Goal: Transaction & Acquisition: Purchase product/service

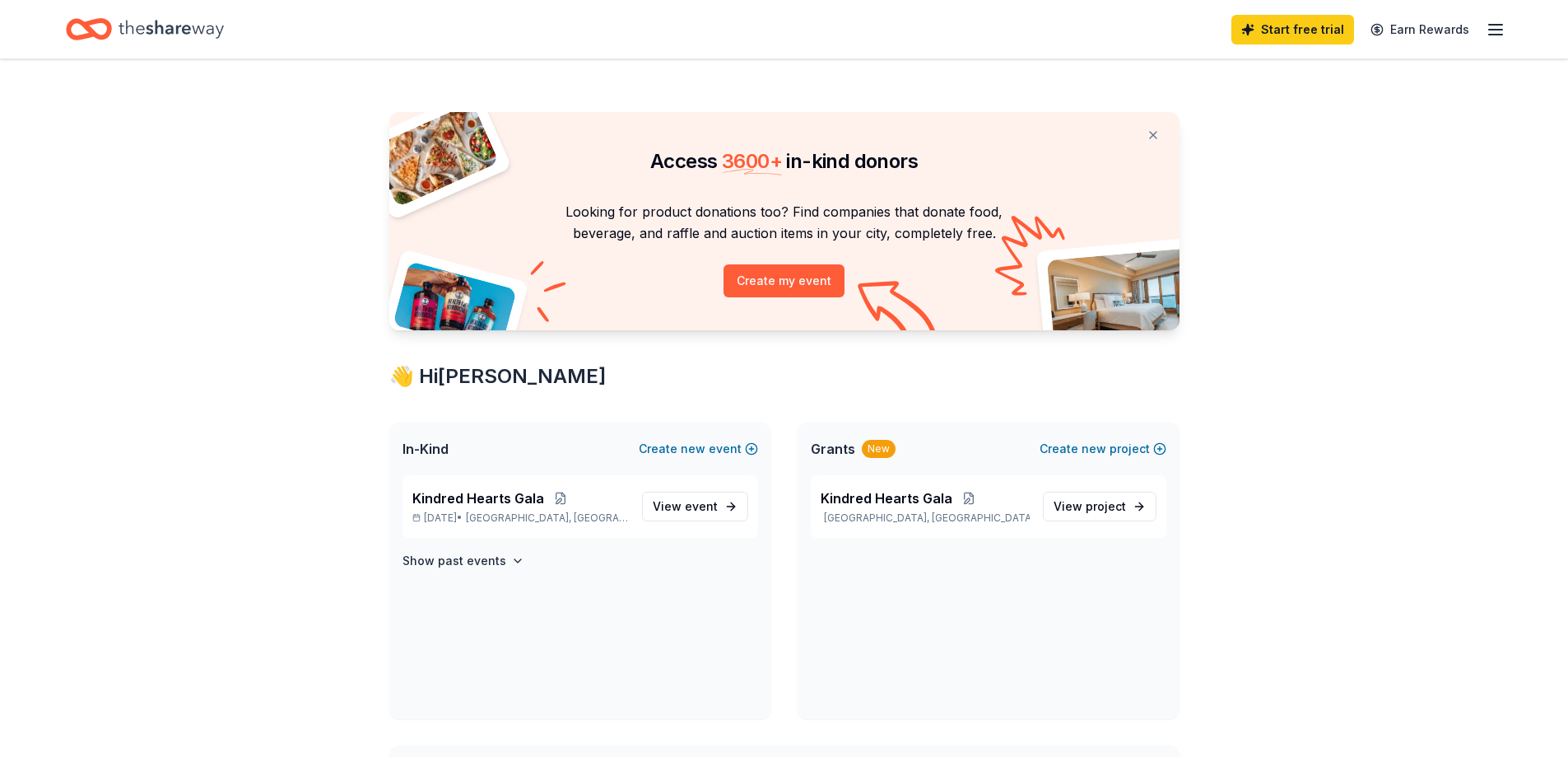
click at [190, 38] on icon "Home" at bounding box center [171, 28] width 106 height 33
click at [703, 511] on span "event" at bounding box center [701, 506] width 33 height 14
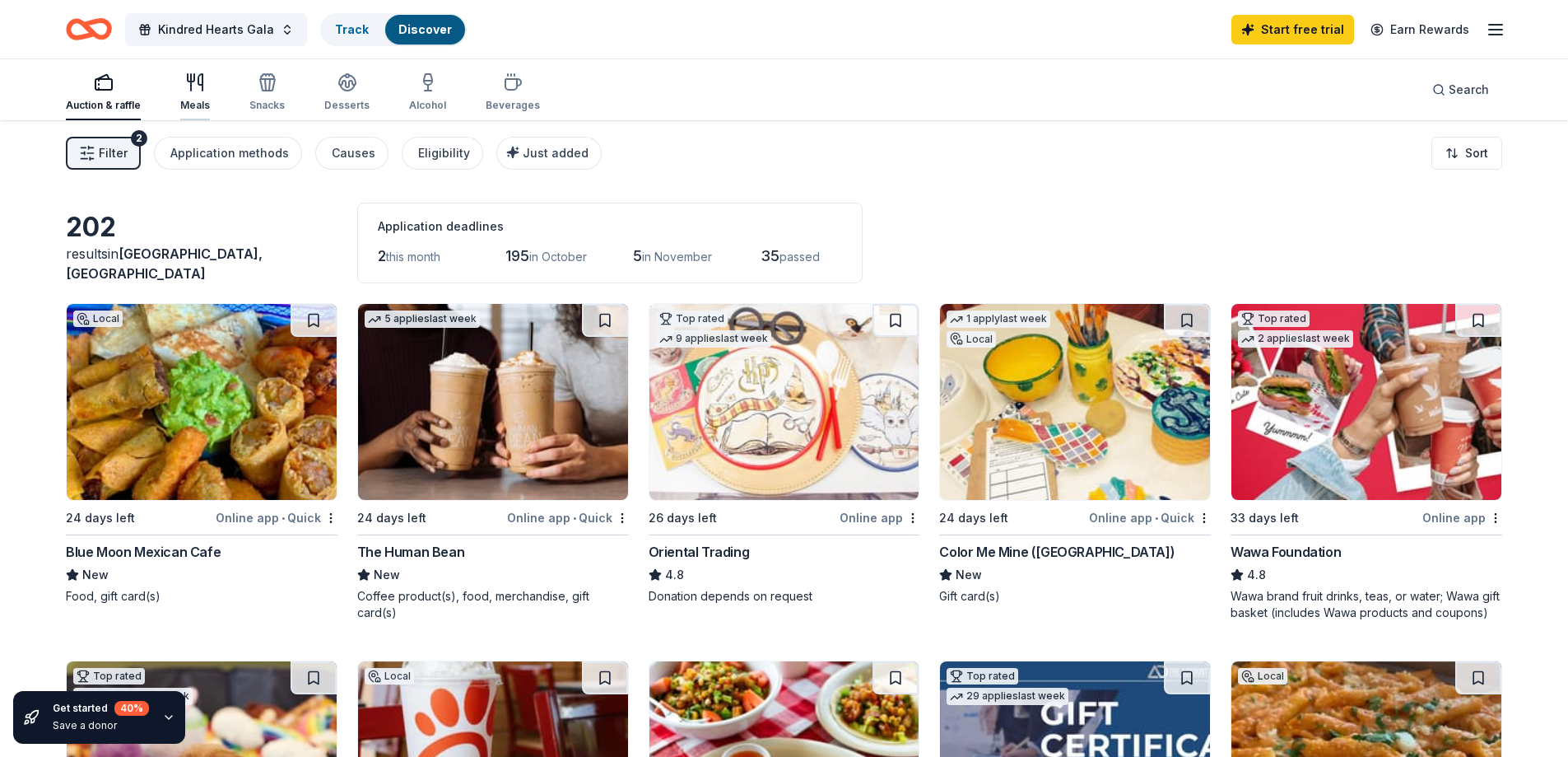
click at [185, 101] on div "Meals" at bounding box center [195, 105] width 30 height 13
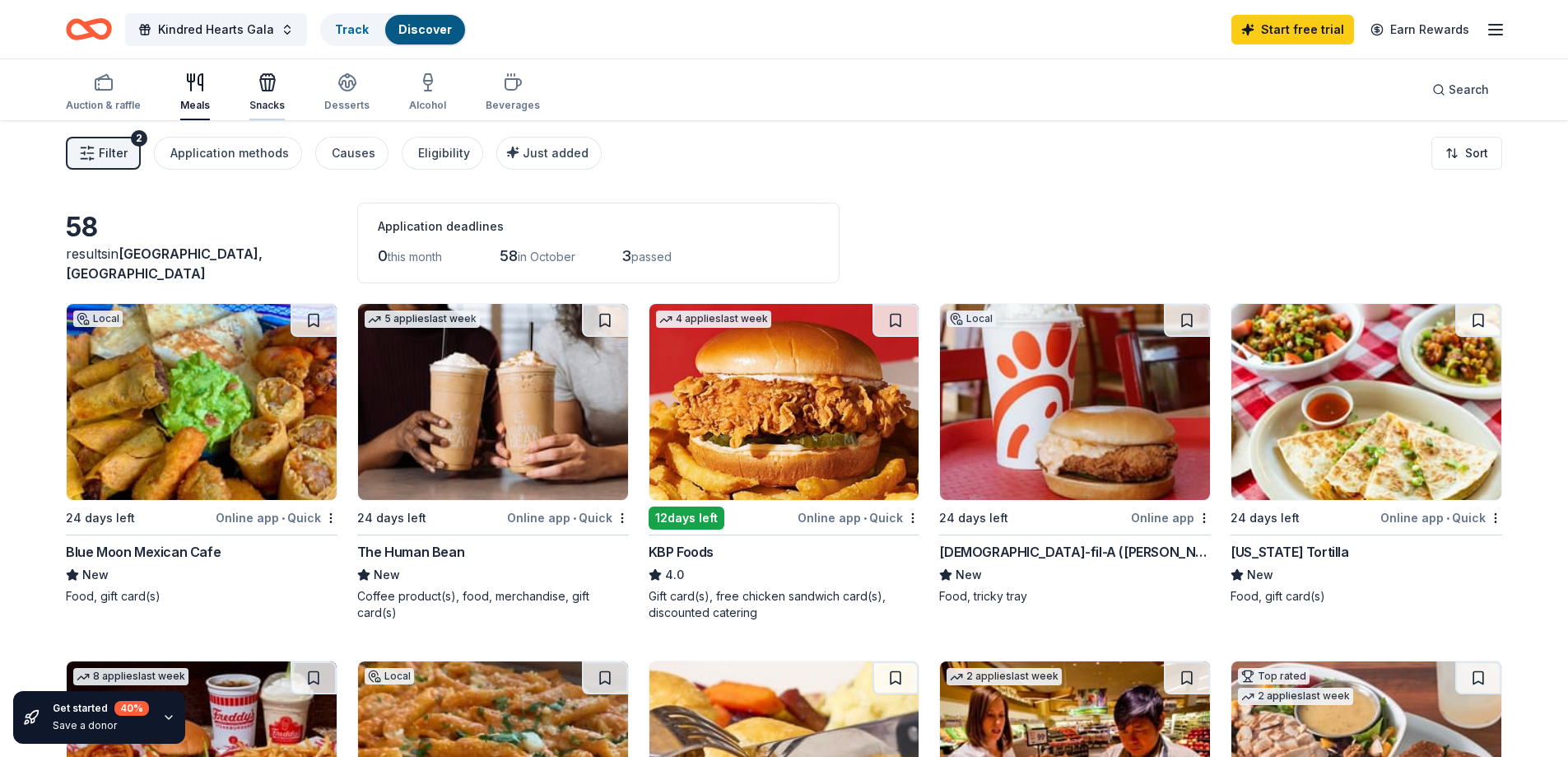
click at [275, 97] on div "Snacks" at bounding box center [267, 92] width 35 height 39
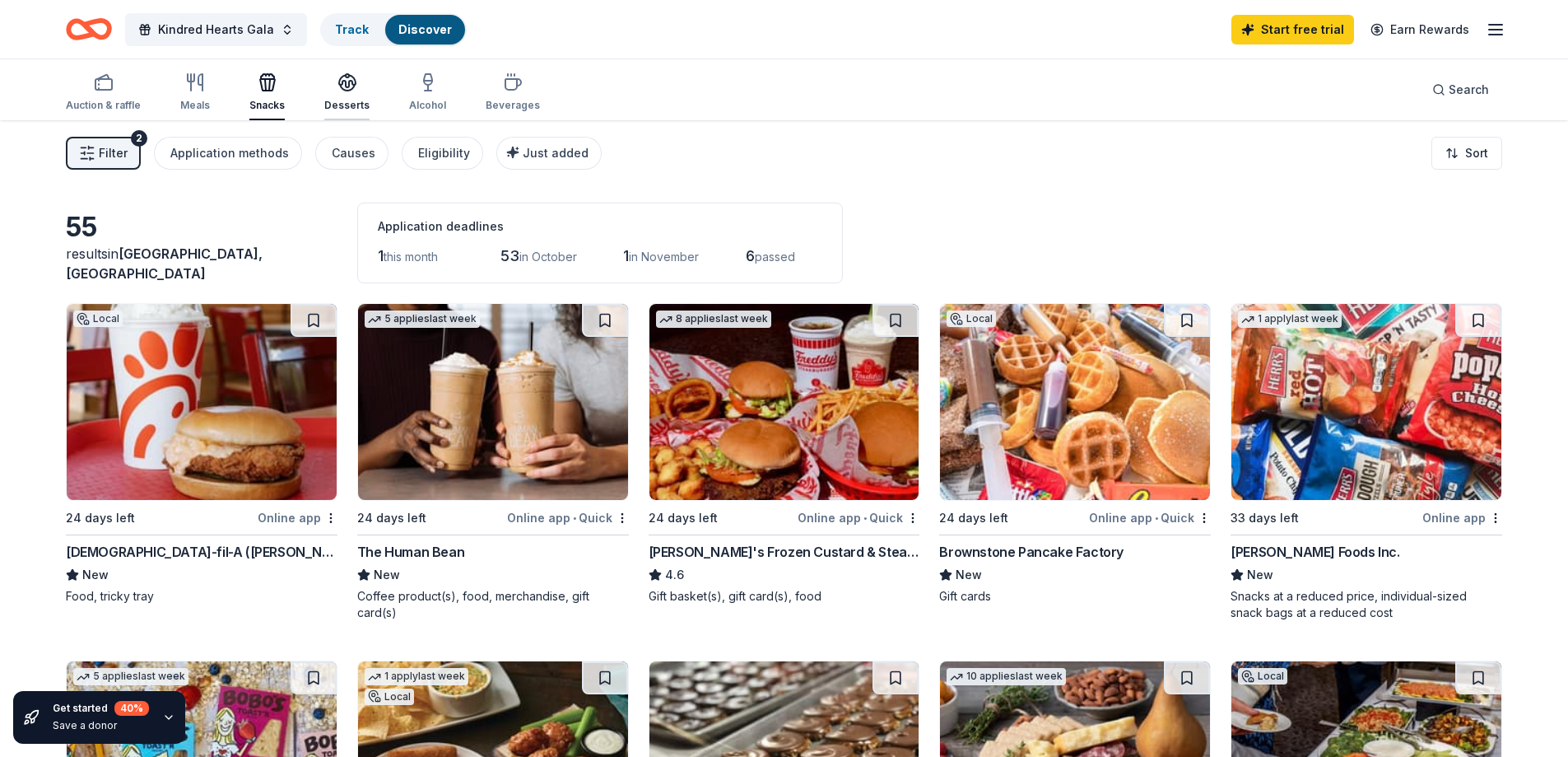
click at [348, 102] on div "Desserts" at bounding box center [347, 105] width 45 height 13
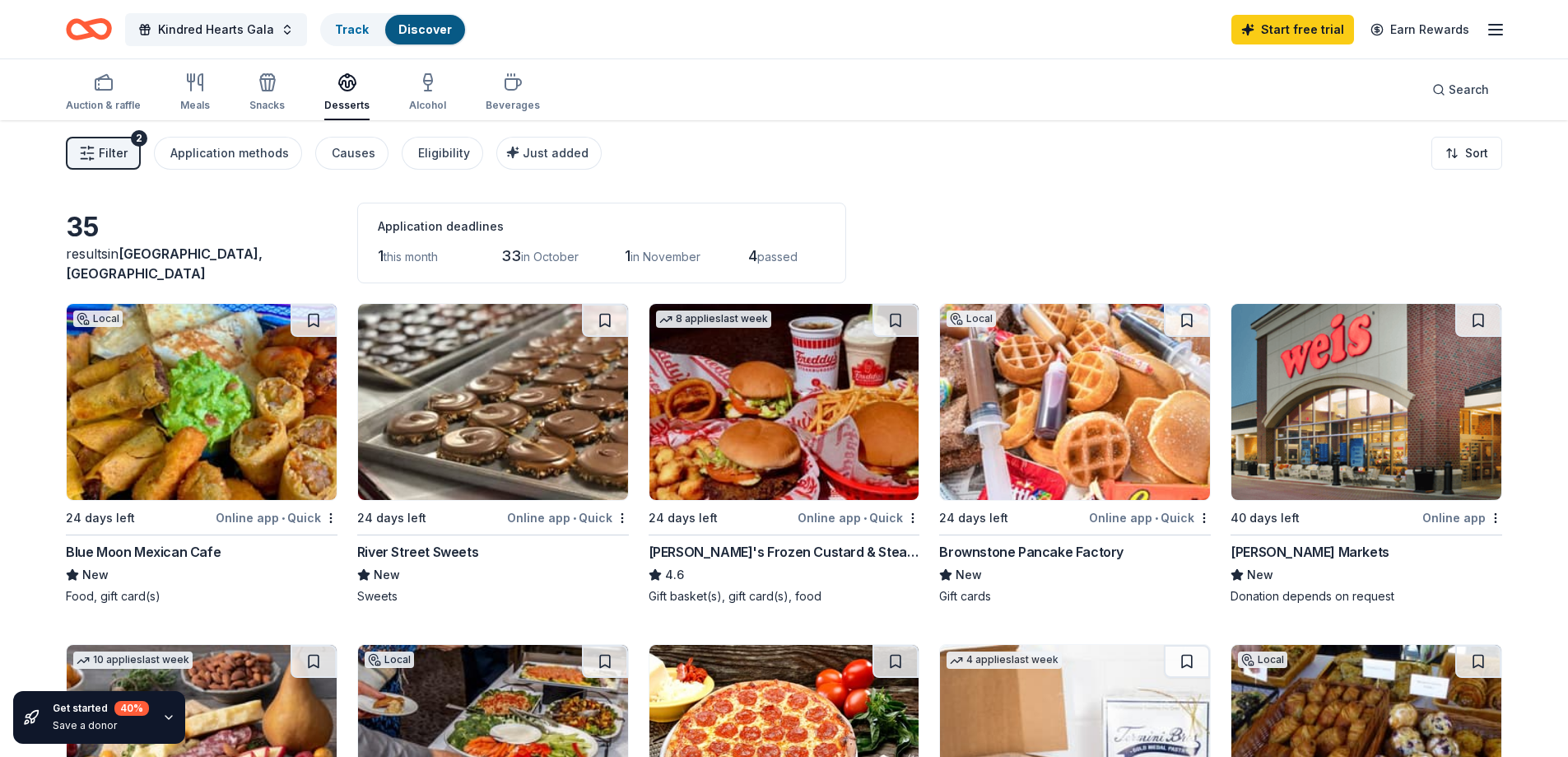
click at [532, 96] on div "Auction & raffle Meals Snacks Desserts Alcohol Beverages Search" at bounding box center [784, 89] width 1437 height 61
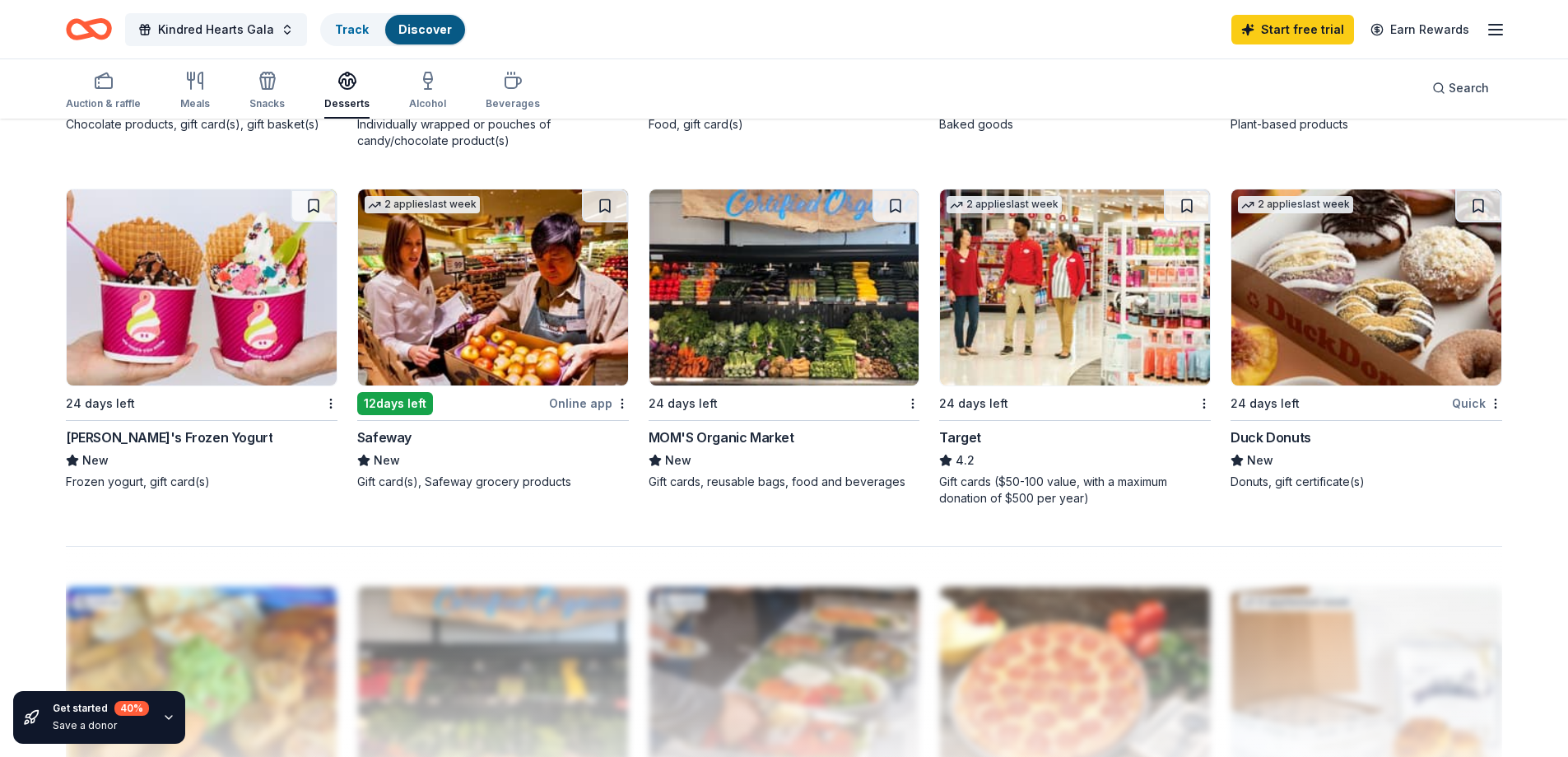
scroll to position [1114, 0]
